Goal: Information Seeking & Learning: Learn about a topic

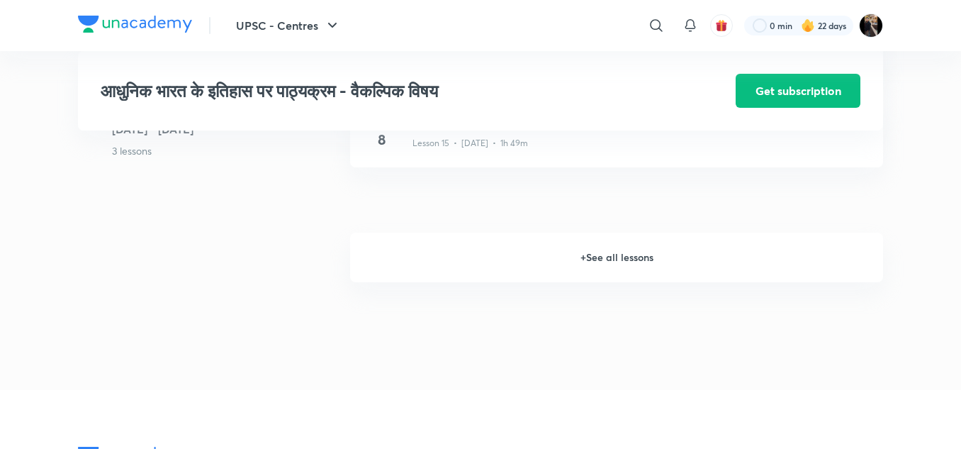
scroll to position [1900, 0]
click at [610, 260] on h6 "+ See all lessons" at bounding box center [616, 253] width 533 height 50
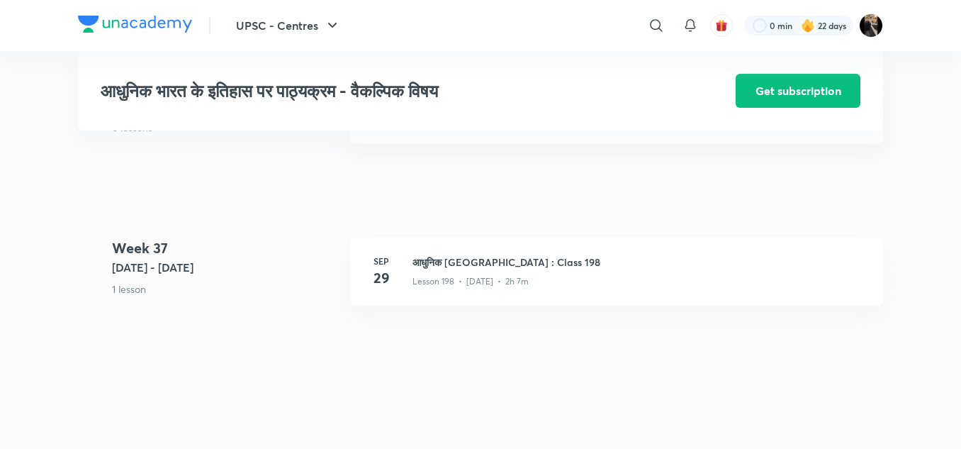
scroll to position [19909, 0]
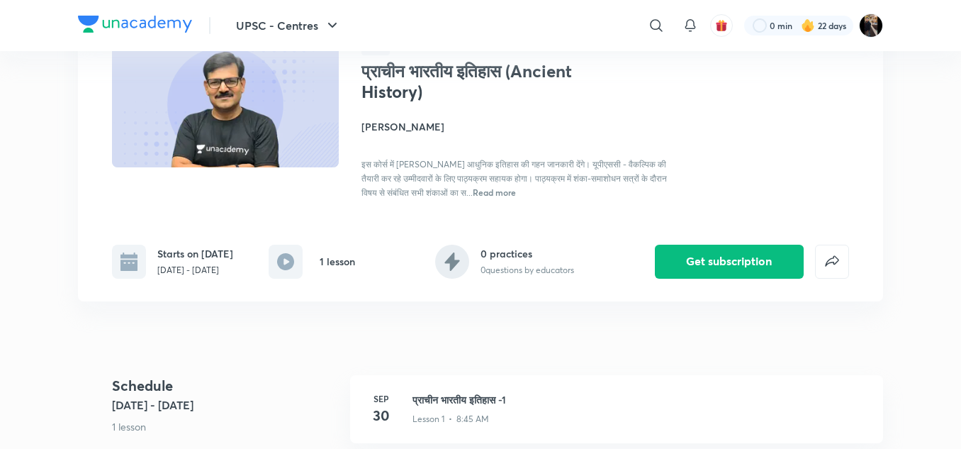
scroll to position [142, 0]
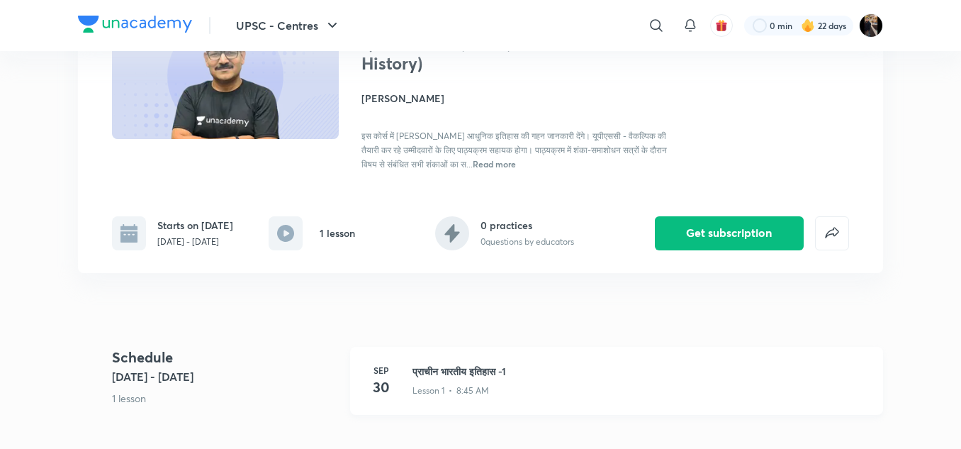
click at [447, 376] on h3 "प्राचीन भारतीय इतिहास -1" at bounding box center [640, 371] width 454 height 15
click at [449, 379] on div "Lesson 1 • 8:45 AM" at bounding box center [640, 388] width 454 height 18
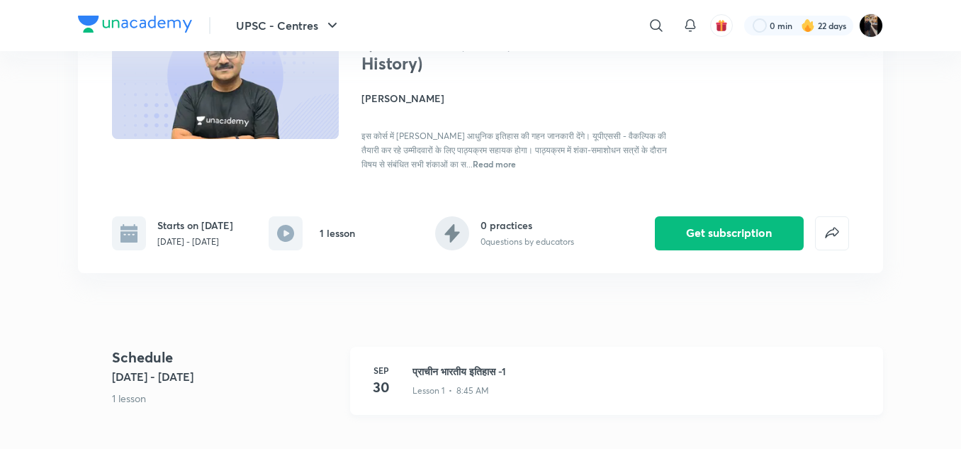
click at [449, 379] on div "Lesson 1 • 8:45 AM" at bounding box center [640, 388] width 454 height 18
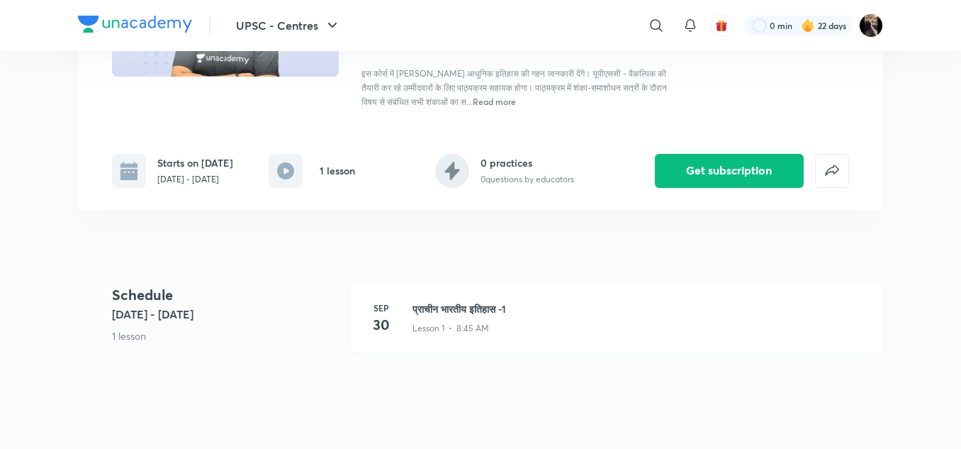
scroll to position [227, 0]
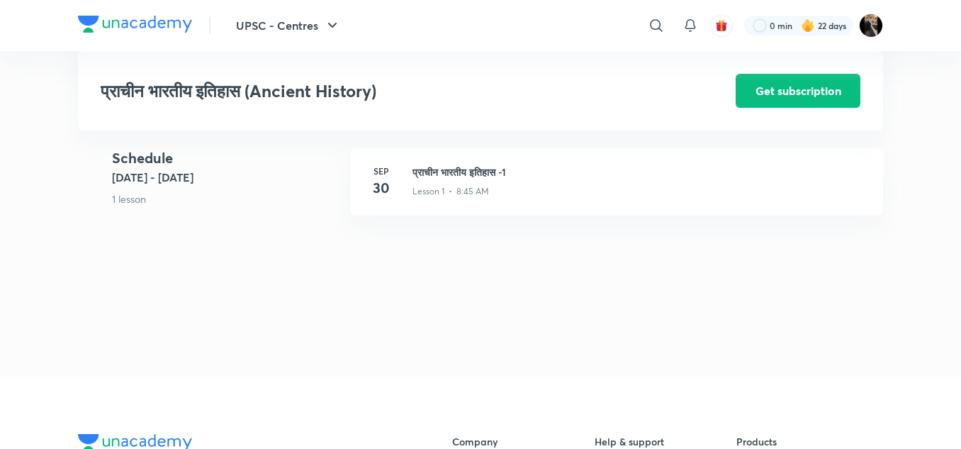
scroll to position [340, 0]
click at [462, 172] on h3 "प्राचीन भारतीय इतिहास -1" at bounding box center [640, 172] width 454 height 15
click at [462, 172] on div "प्राचीन भारतीय इतिहास (Ancient History) Get subscription UPSC - Centres Plus Sy…" at bounding box center [480, 30] width 805 height 639
